Goal: Task Accomplishment & Management: Use online tool/utility

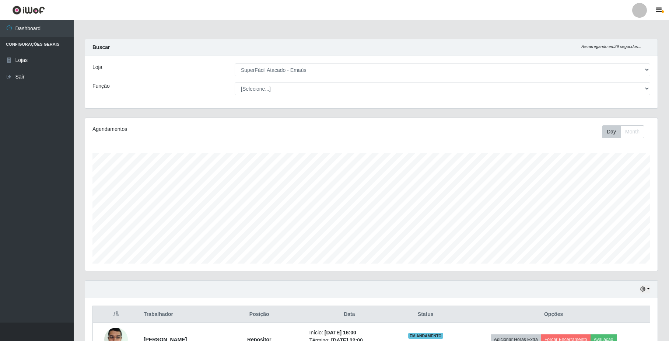
select select "407"
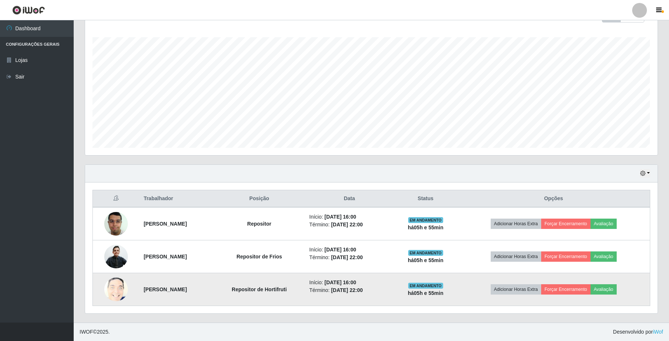
scroll to position [153, 572]
click at [588, 285] on button "Forçar Encerramento" at bounding box center [565, 289] width 49 height 10
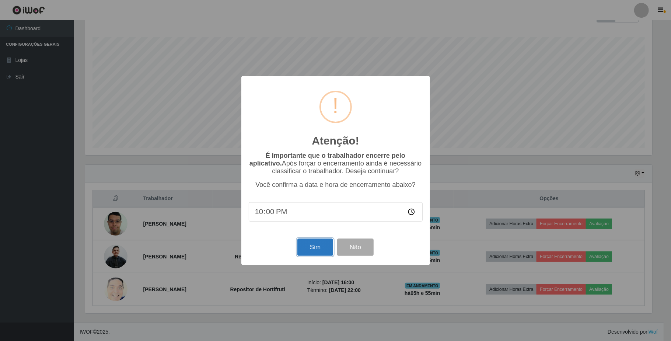
click at [326, 250] on button "Sim" at bounding box center [315, 246] width 36 height 17
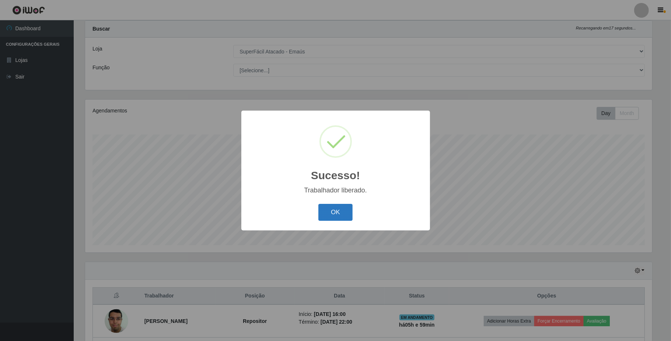
click at [335, 209] on button "OK" at bounding box center [335, 212] width 34 height 17
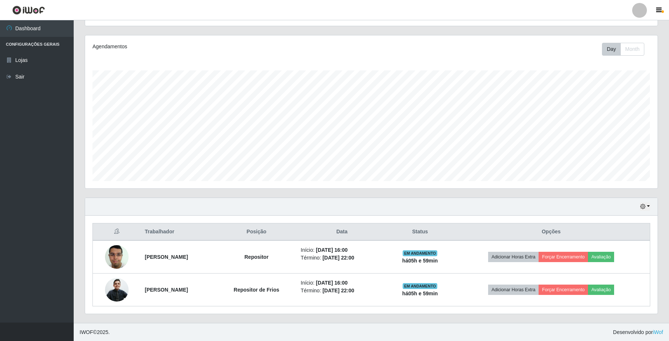
scroll to position [84, 0]
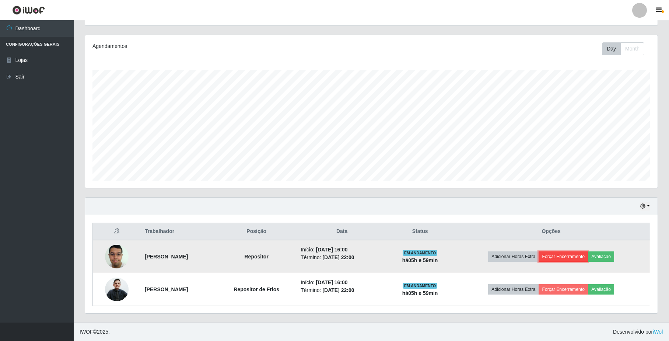
click at [578, 254] on button "Forçar Encerramento" at bounding box center [563, 256] width 49 height 10
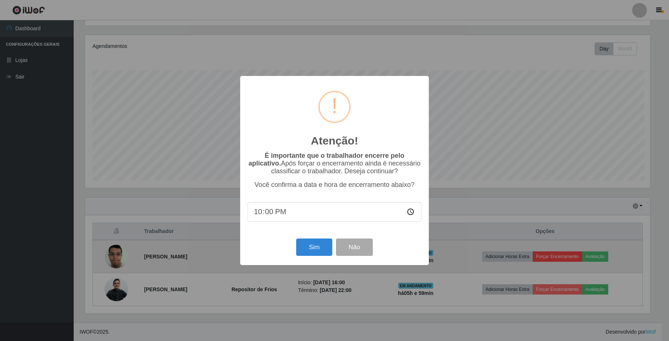
scroll to position [153, 567]
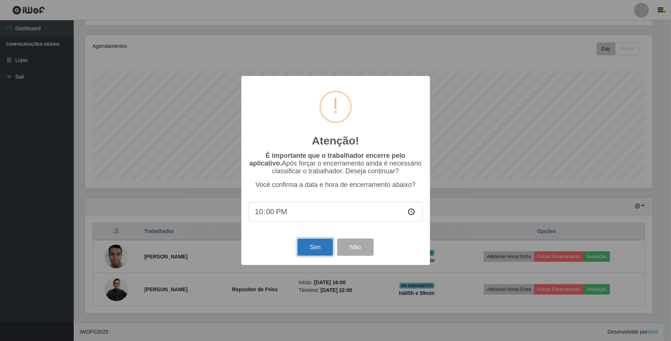
click at [310, 245] on button "Sim" at bounding box center [315, 246] width 36 height 17
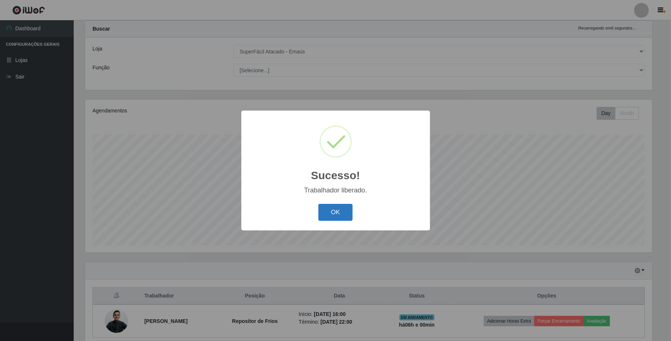
click at [329, 214] on button "OK" at bounding box center [335, 212] width 34 height 17
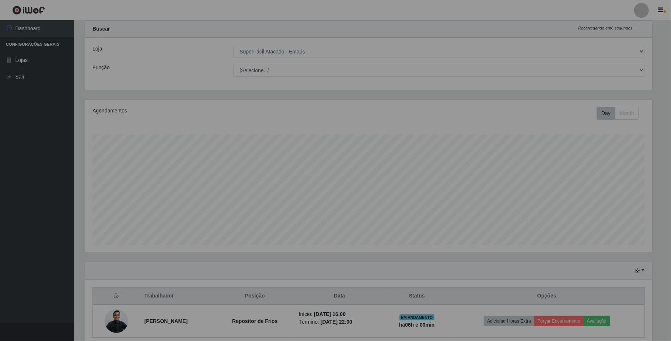
scroll to position [153, 572]
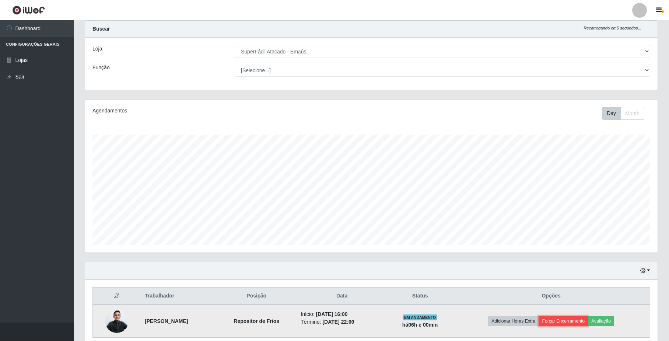
click at [560, 321] on button "Forçar Encerramento" at bounding box center [563, 321] width 49 height 10
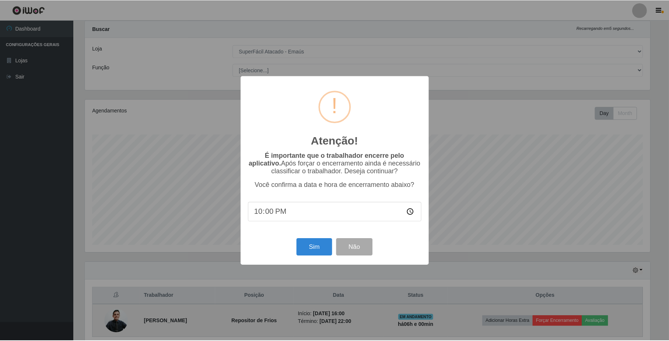
scroll to position [153, 567]
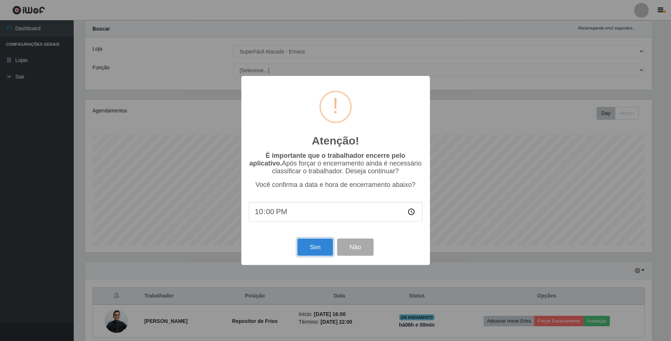
drag, startPoint x: 323, startPoint y: 241, endPoint x: 363, endPoint y: 362, distance: 127.0
click at [363, 341] on html "Perfil Alterar Senha Sair Dashboard Configurações Gerais Lojas Sair Carregando.…" at bounding box center [335, 177] width 671 height 391
click at [318, 244] on button "Sim" at bounding box center [315, 246] width 36 height 17
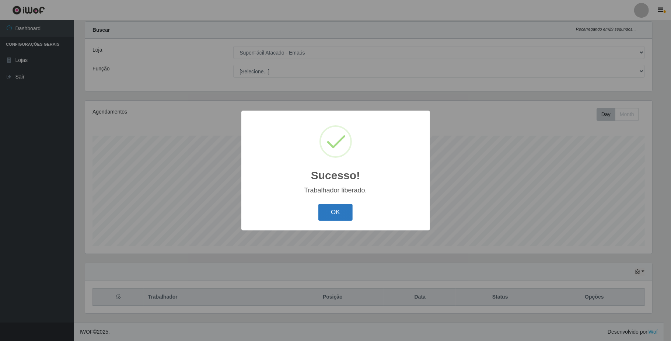
click at [321, 216] on button "OK" at bounding box center [335, 212] width 34 height 17
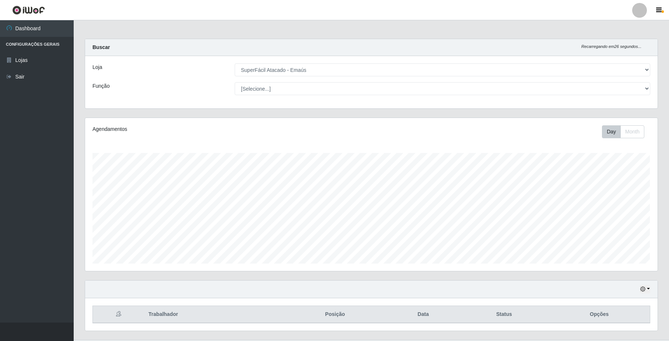
scroll to position [18, 0]
